Goal: Transaction & Acquisition: Purchase product/service

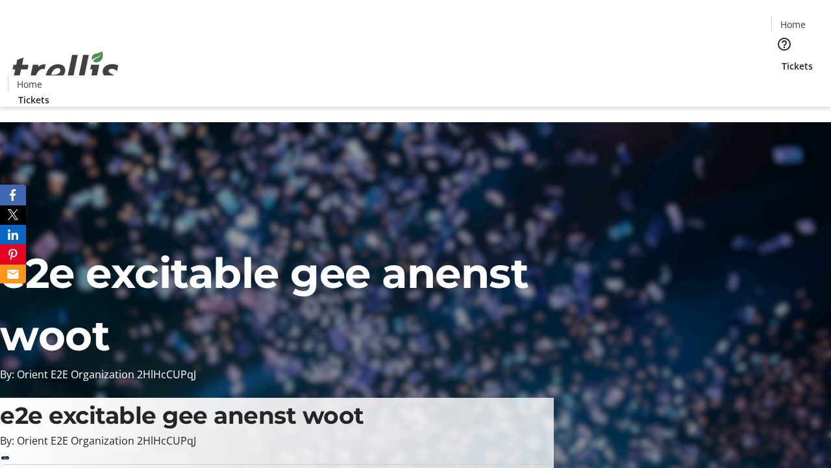
click at [782, 59] on span "Tickets" at bounding box center [797, 66] width 31 height 14
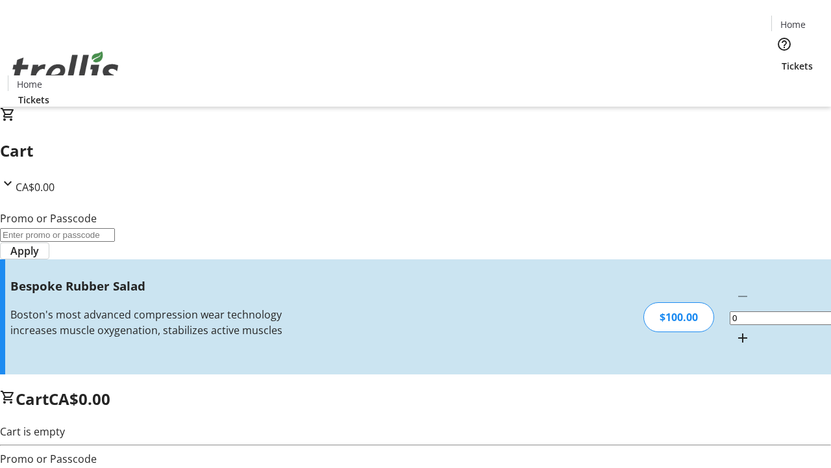
click at [735, 330] on mat-icon "Increment by one" at bounding box center [743, 338] width 16 height 16
type input "1"
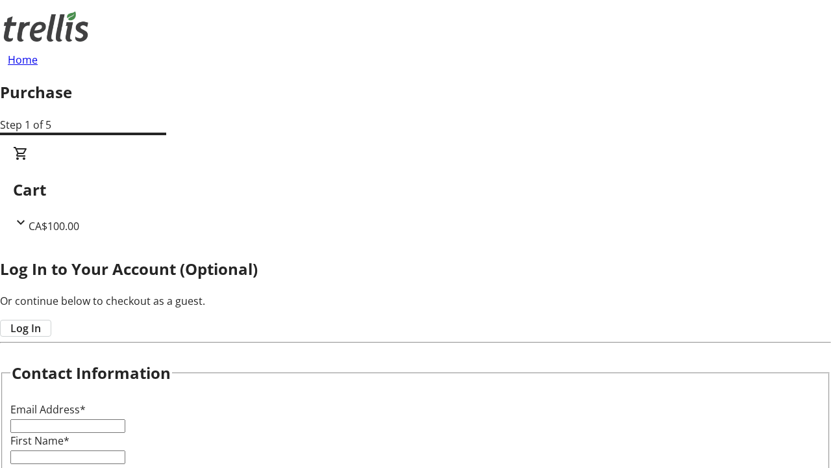
type input "FREE"
type input "[PERSON_NAME][EMAIL_ADDRESS][DOMAIN_NAME]"
type input "[PERSON_NAME]"
